Goal: Find specific page/section: Find specific page/section

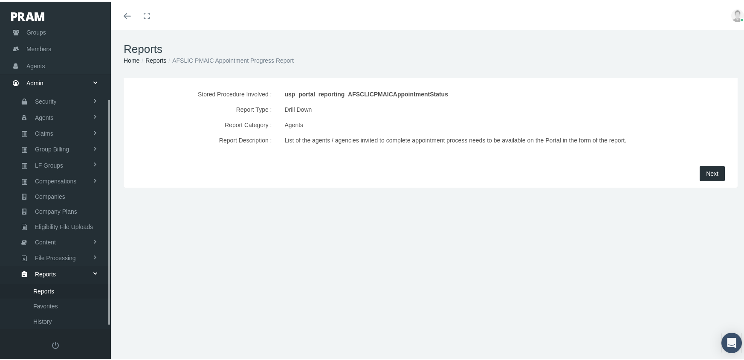
scroll to position [96, 0]
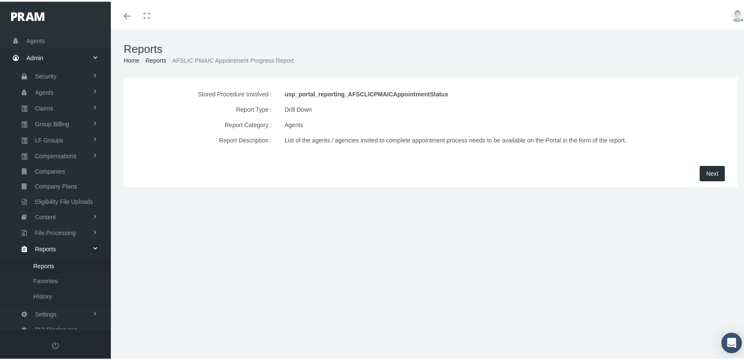
click at [707, 175] on span "Next" at bounding box center [713, 172] width 12 height 7
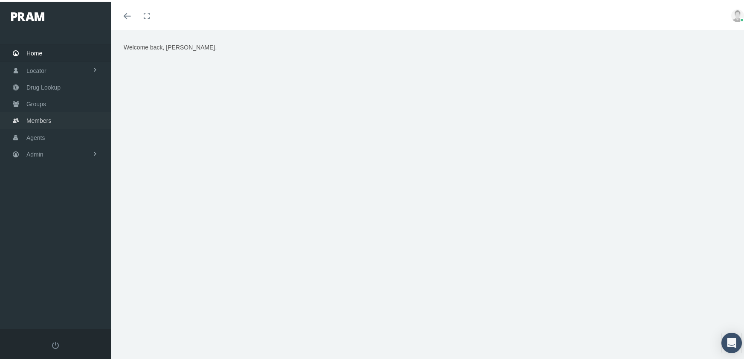
click at [30, 115] on span "Members" at bounding box center [38, 119] width 25 height 16
